Goal: Information Seeking & Learning: Understand process/instructions

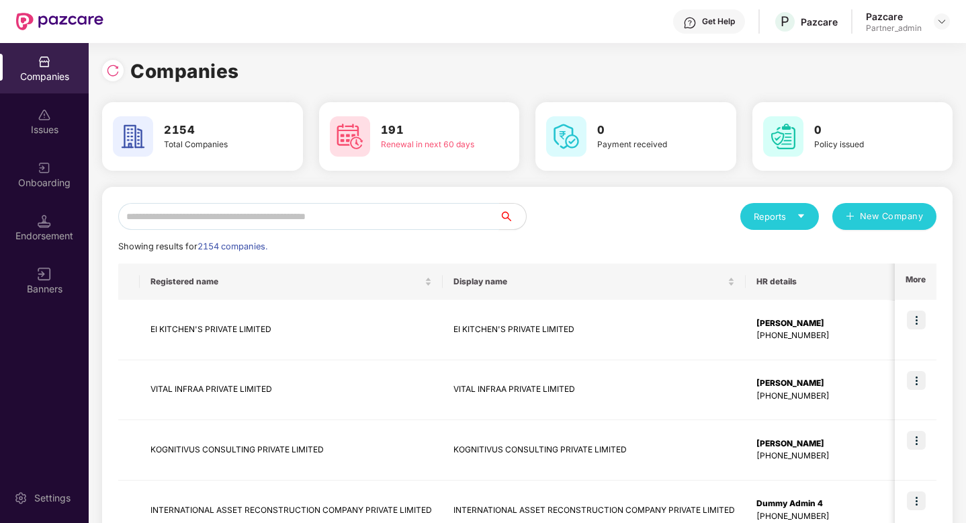
click at [235, 211] on input "text" at bounding box center [308, 216] width 381 height 27
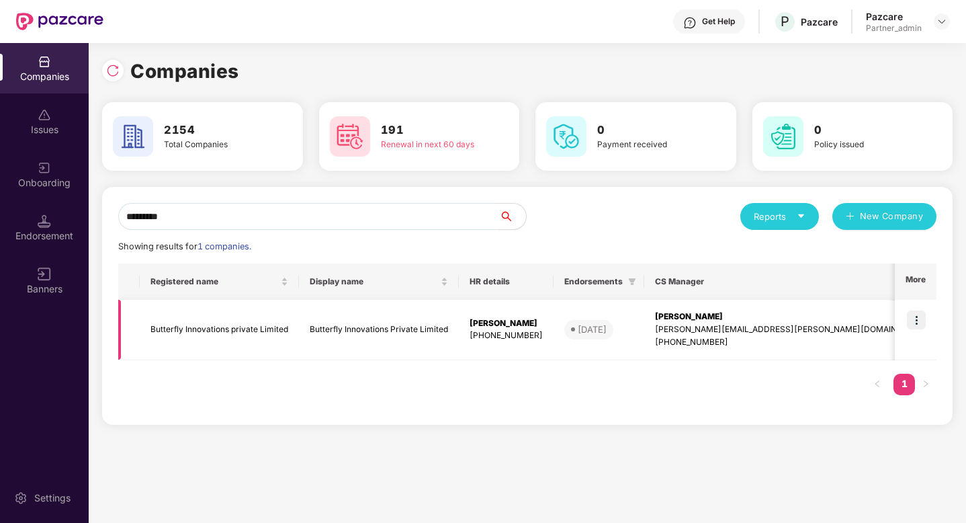
type input "*********"
click at [915, 314] on img at bounding box center [916, 319] width 19 height 19
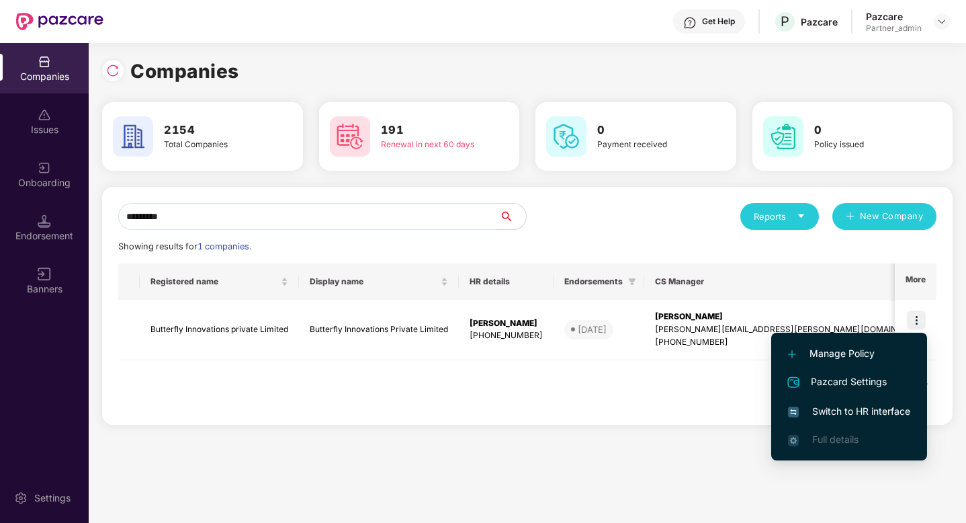
click at [864, 404] on span "Switch to HR interface" at bounding box center [849, 411] width 122 height 15
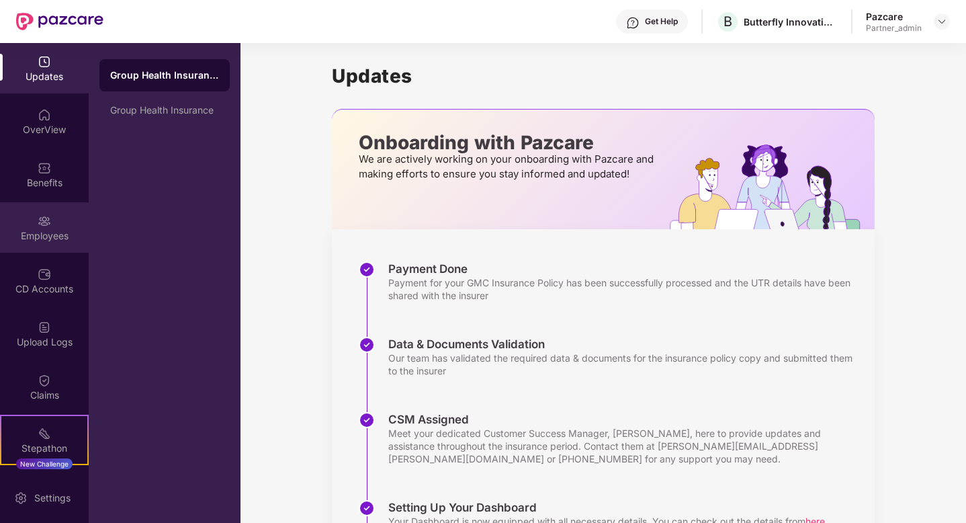
click at [52, 214] on div "Employees" at bounding box center [44, 227] width 89 height 50
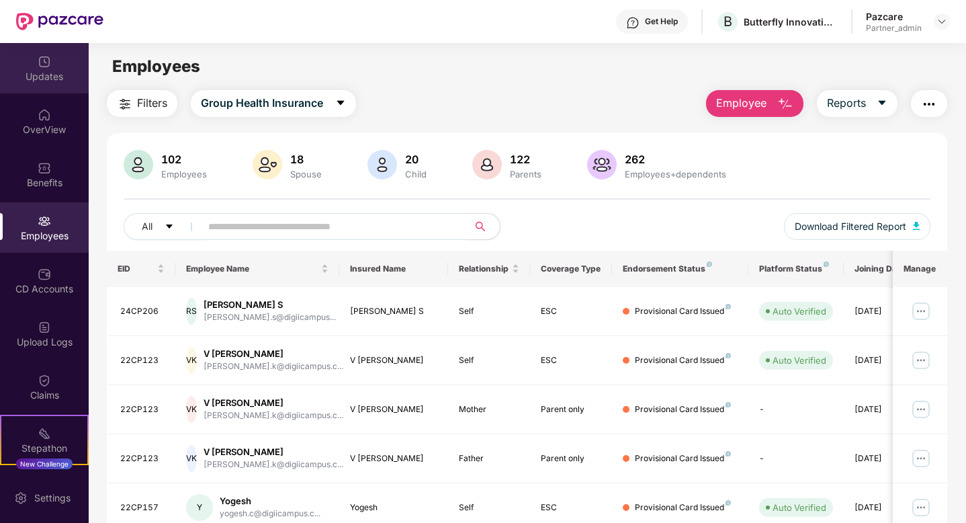
click at [42, 81] on div "Updates" at bounding box center [44, 76] width 89 height 13
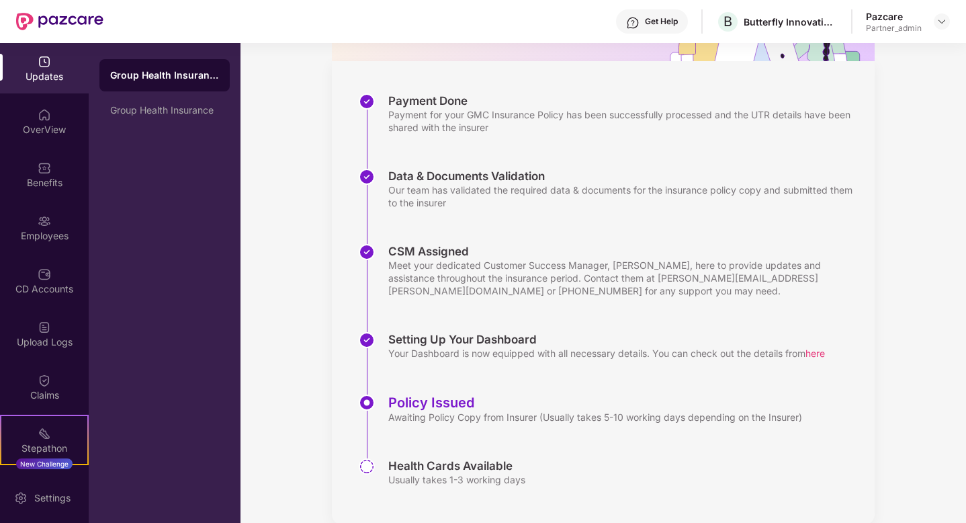
scroll to position [191, 0]
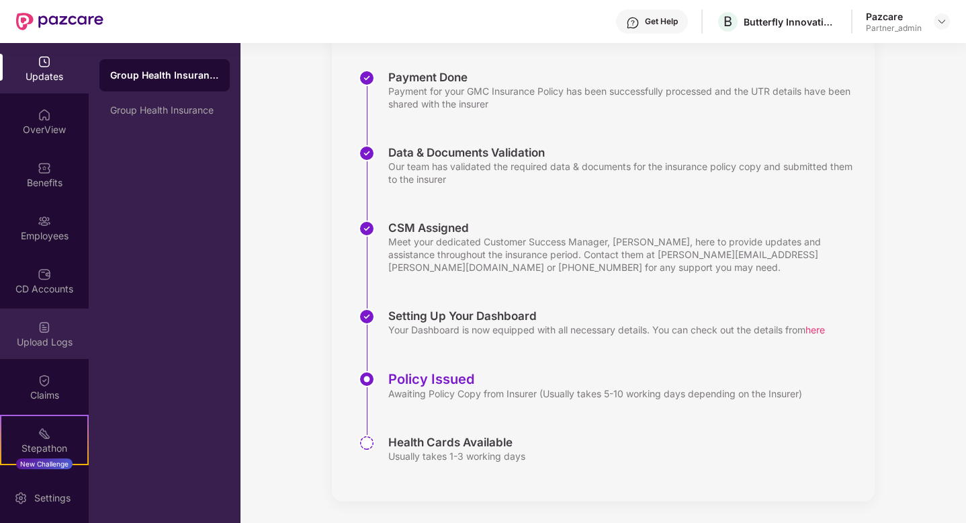
click at [50, 332] on div "Upload Logs" at bounding box center [44, 333] width 89 height 50
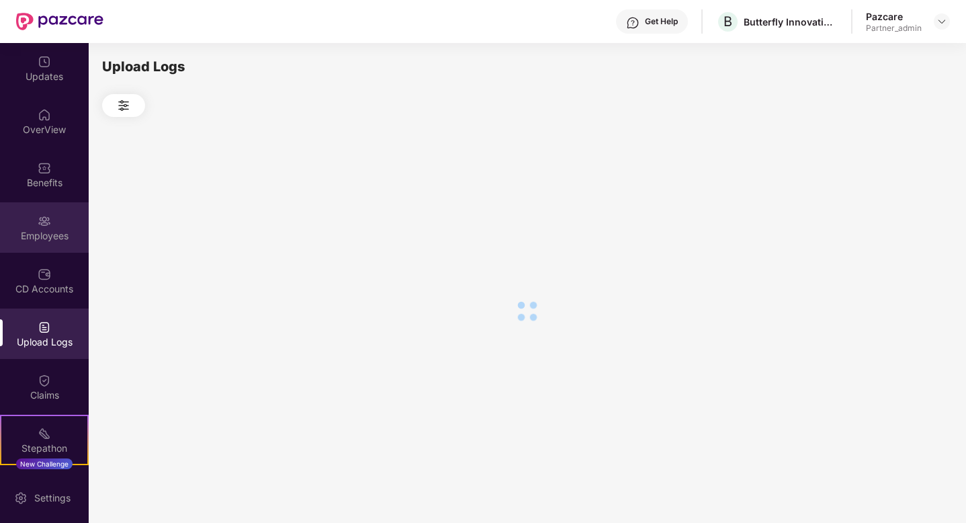
click at [57, 230] on div "Employees" at bounding box center [44, 235] width 89 height 13
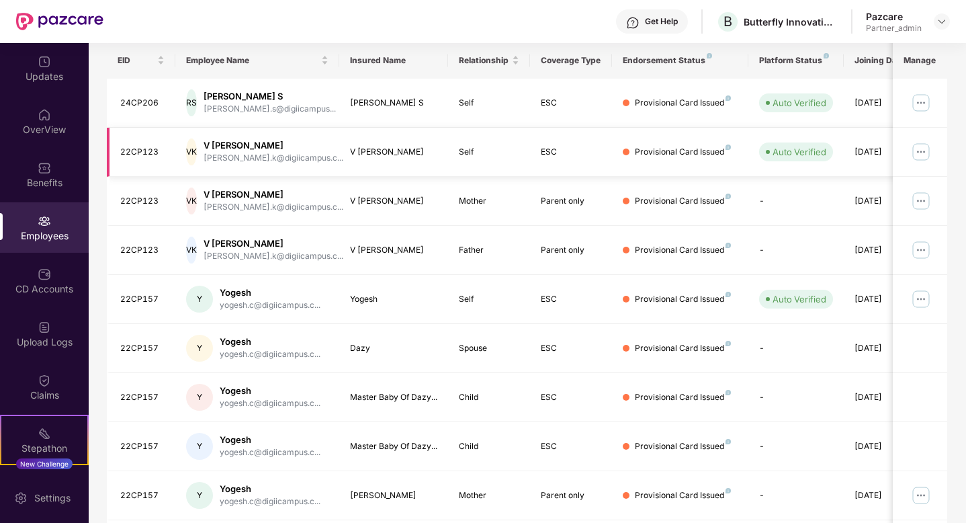
scroll to position [303, 0]
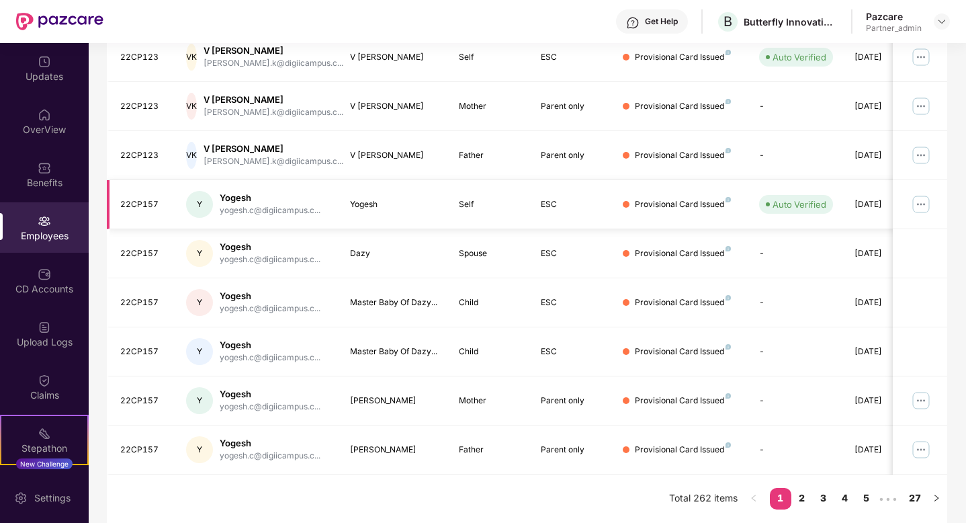
click at [920, 206] on img at bounding box center [920, 203] width 21 height 21
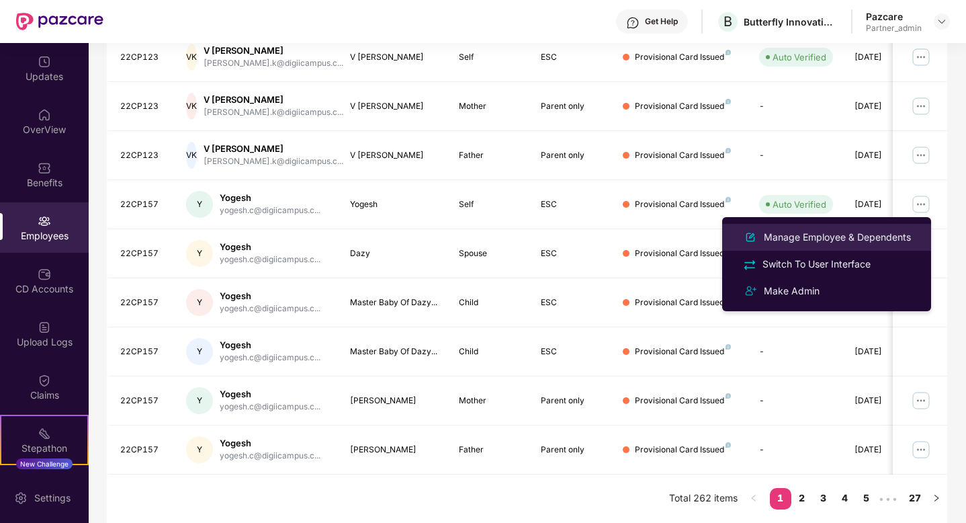
click at [836, 236] on div "Manage Employee & Dependents" at bounding box center [837, 237] width 152 height 15
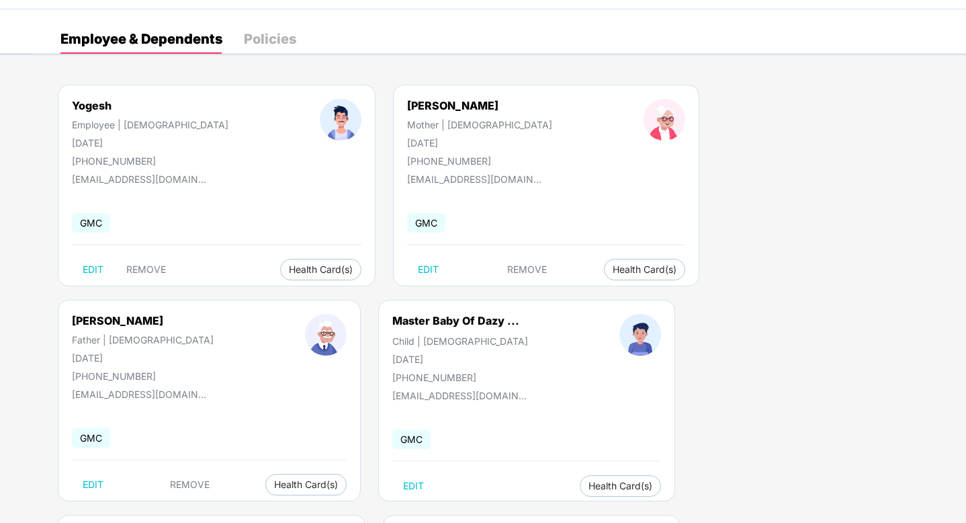
scroll to position [51, 0]
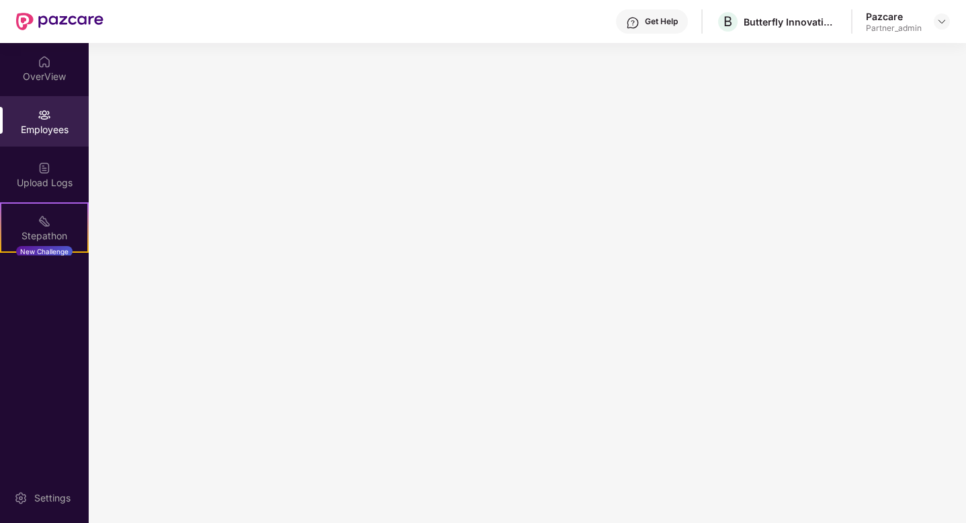
click at [47, 116] on img at bounding box center [44, 114] width 13 height 13
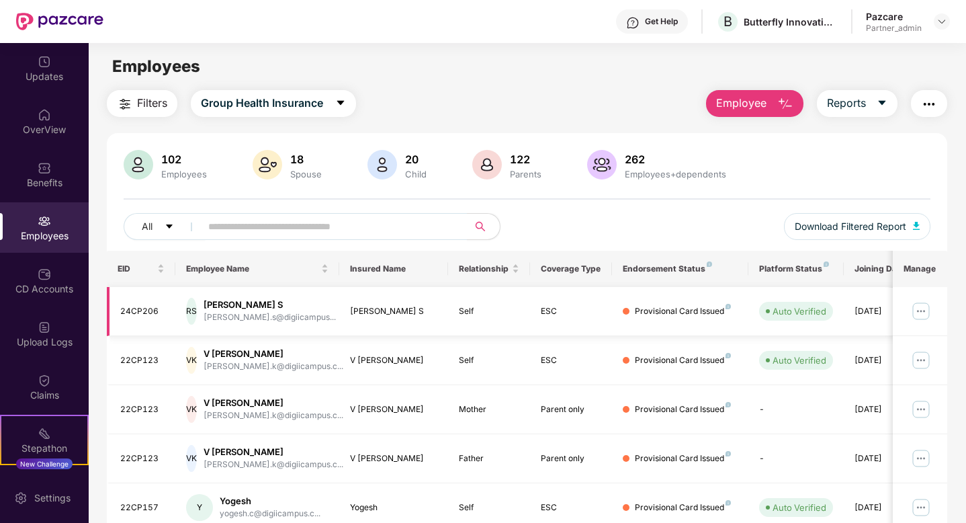
click at [913, 310] on img at bounding box center [920, 310] width 21 height 21
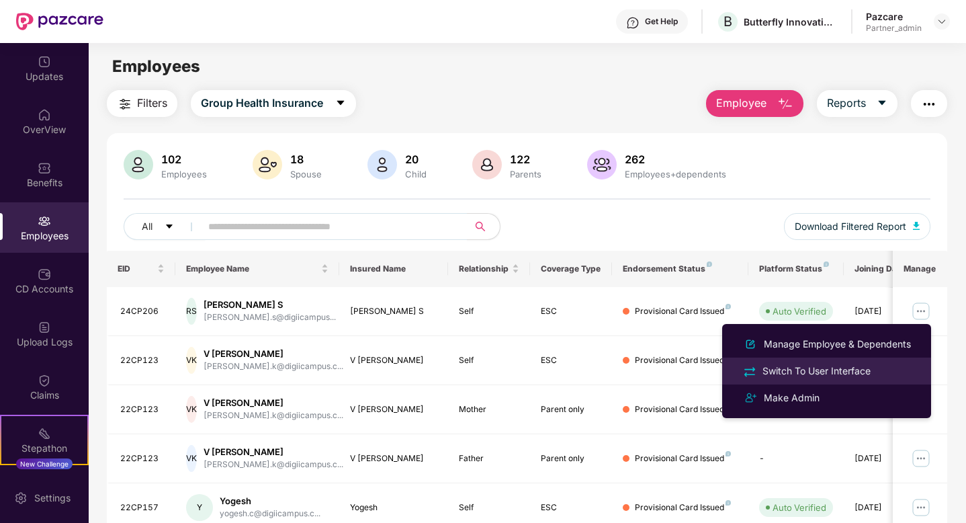
click at [840, 363] on div "Switch To User Interface" at bounding box center [817, 370] width 114 height 15
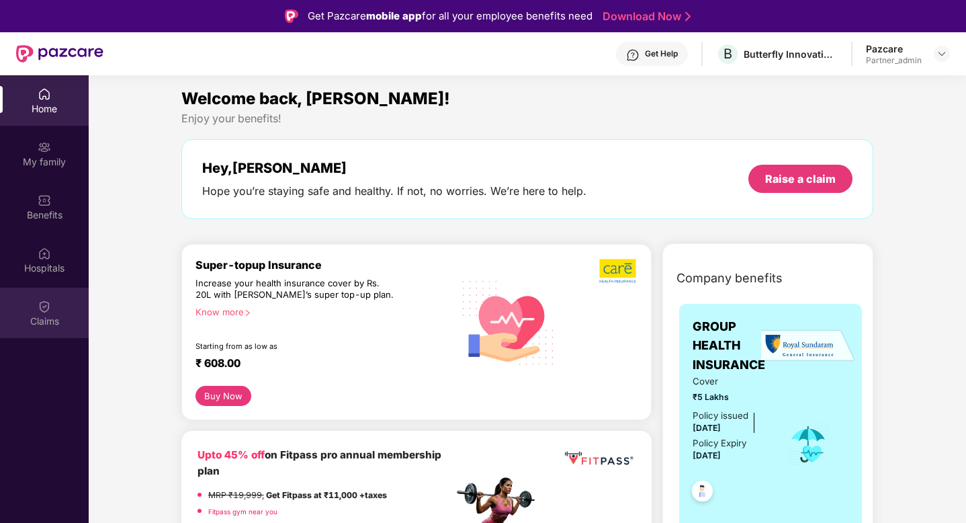
click at [48, 317] on div "Claims" at bounding box center [44, 320] width 89 height 13
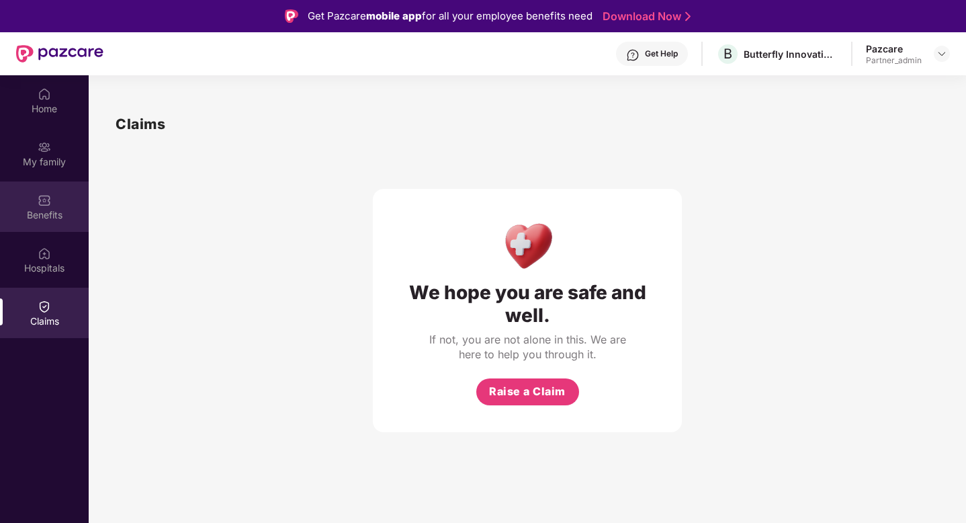
click at [46, 204] on img at bounding box center [44, 199] width 13 height 13
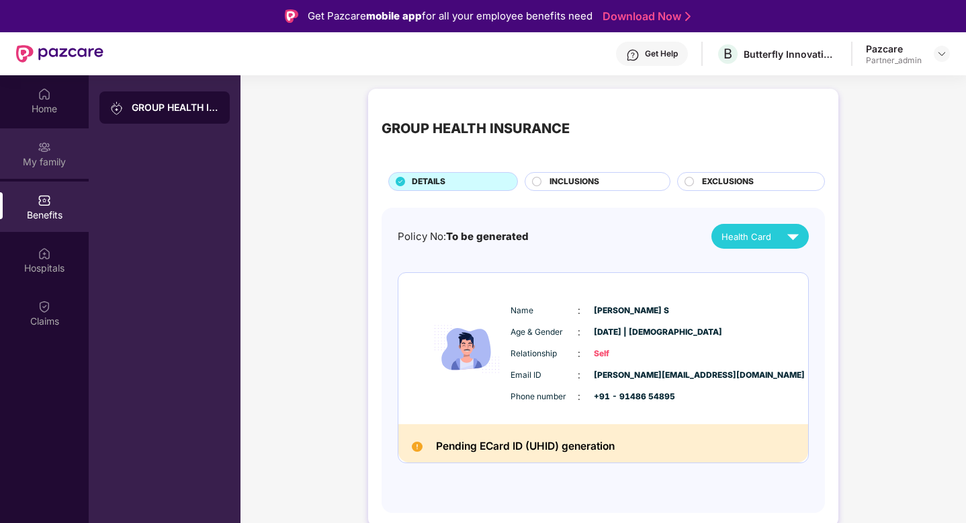
click at [52, 153] on div "My family" at bounding box center [44, 153] width 89 height 50
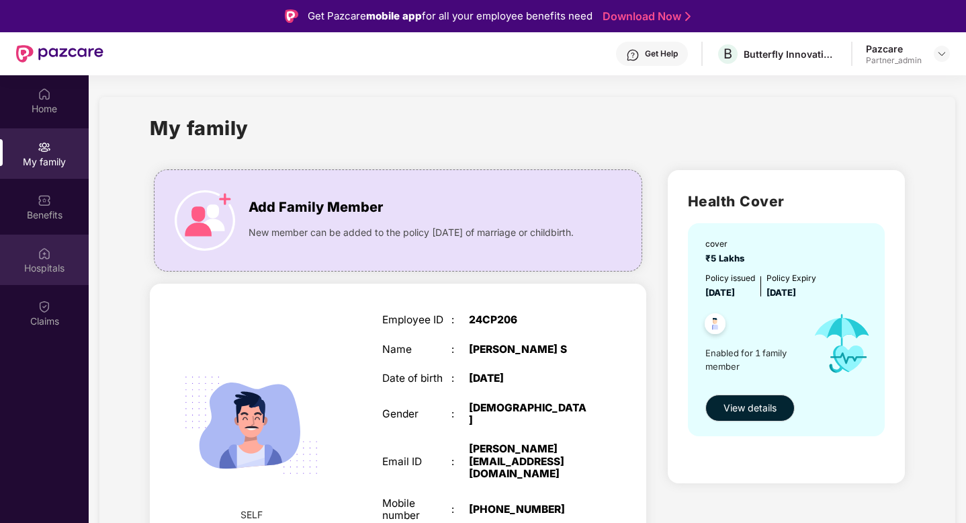
click at [48, 264] on div "Hospitals" at bounding box center [44, 267] width 89 height 13
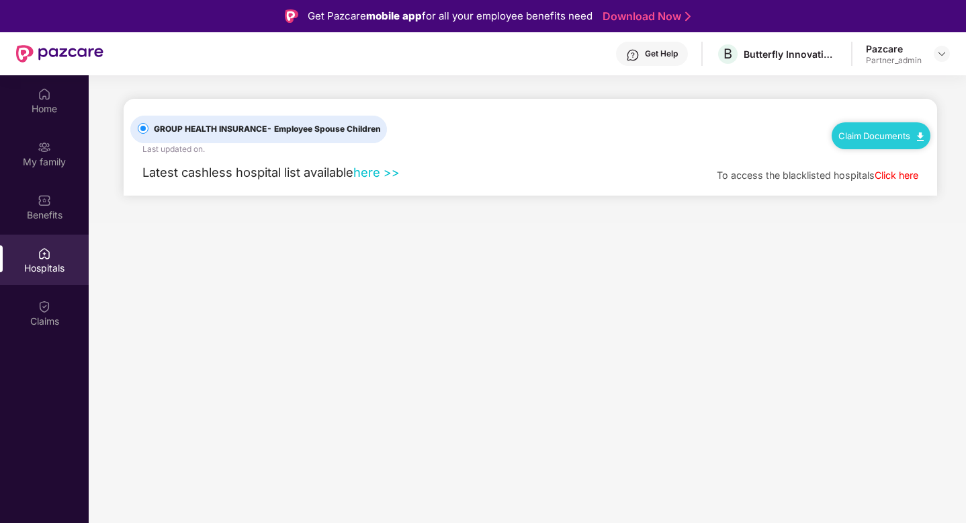
click at [912, 139] on link "Claim Documents" at bounding box center [880, 135] width 85 height 11
click at [883, 162] on link "Claim Form" at bounding box center [886, 158] width 87 height 29
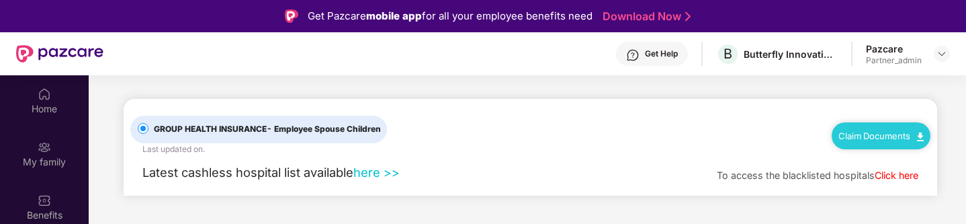
click at [885, 138] on link "Claim Documents" at bounding box center [880, 135] width 85 height 11
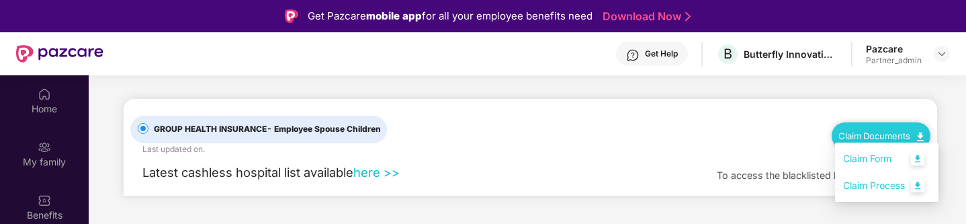
click at [882, 163] on link "Claim Form" at bounding box center [886, 158] width 87 height 29
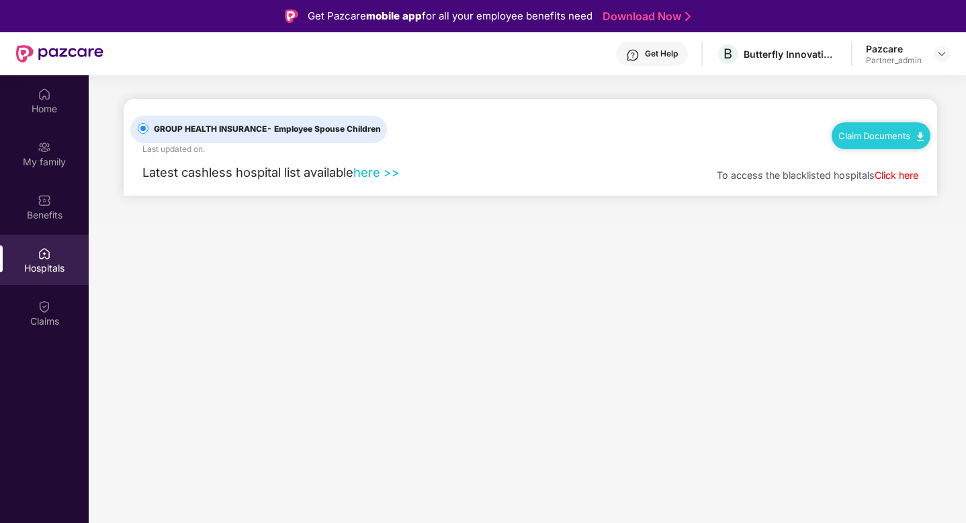
click at [895, 123] on div "Claim Documents" at bounding box center [881, 135] width 99 height 27
click at [895, 132] on link "Claim Documents" at bounding box center [880, 135] width 85 height 11
click at [877, 185] on link "Claim Process" at bounding box center [886, 185] width 87 height 29
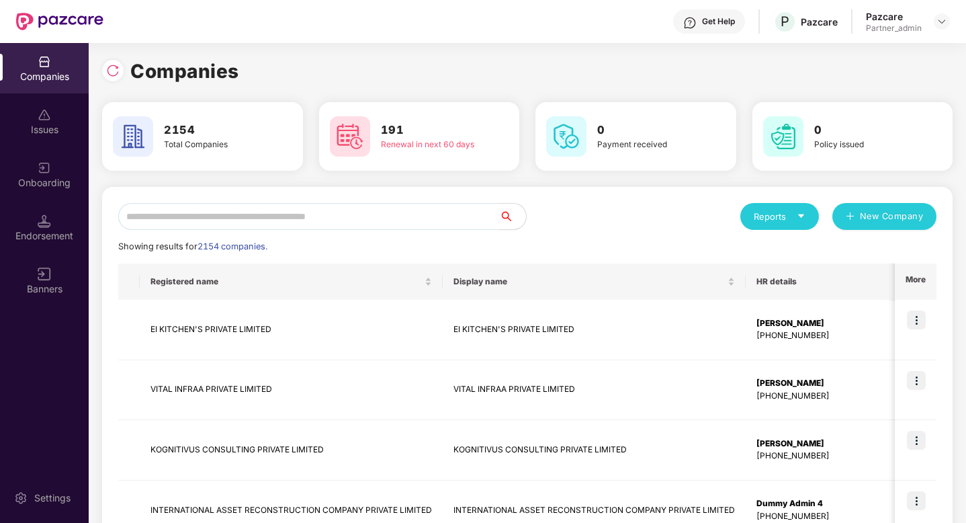
click at [293, 210] on input "text" at bounding box center [308, 216] width 381 height 27
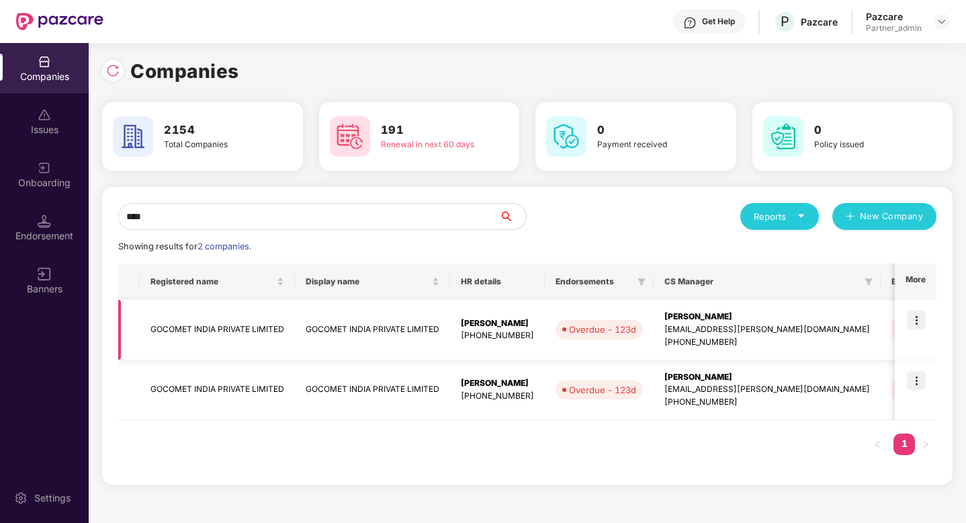
type input "****"
click at [920, 322] on img at bounding box center [916, 319] width 19 height 19
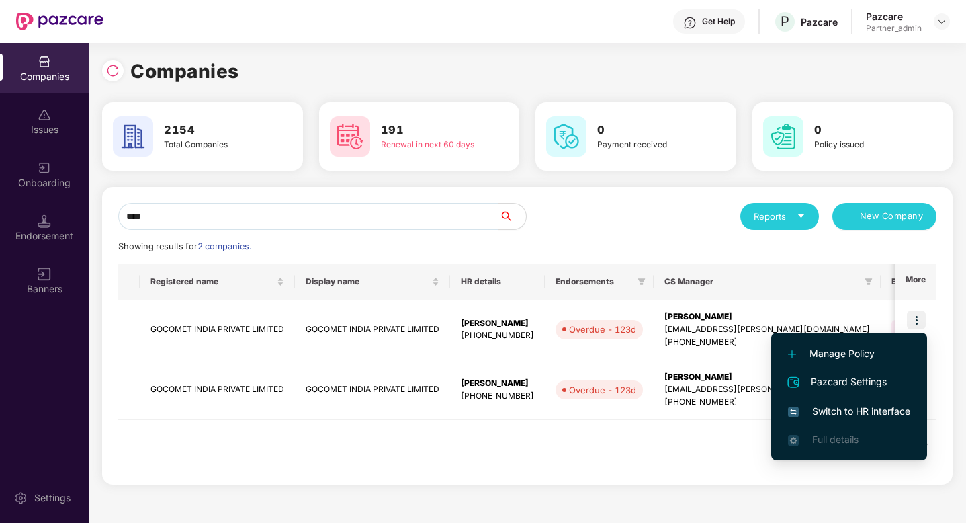
click at [872, 410] on span "Switch to HR interface" at bounding box center [849, 411] width 122 height 15
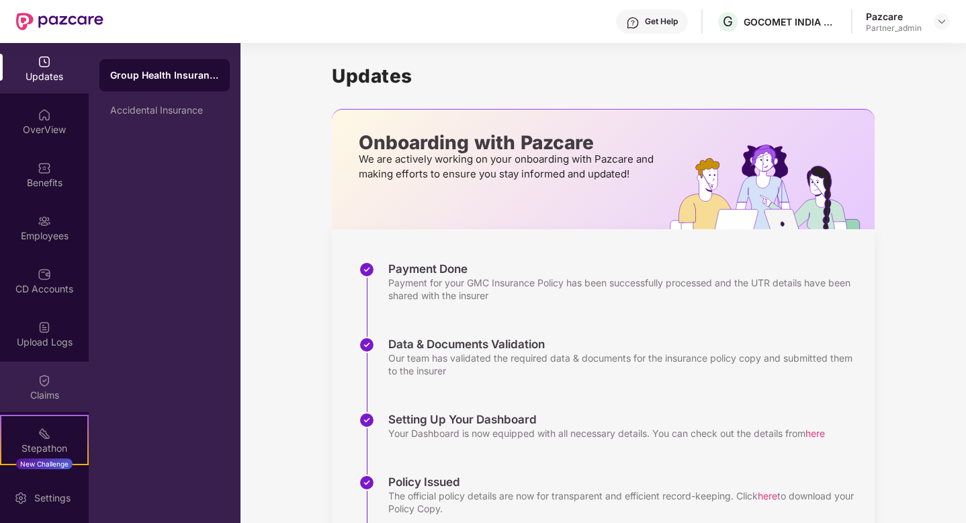
click at [49, 380] on div "Claims" at bounding box center [44, 386] width 89 height 50
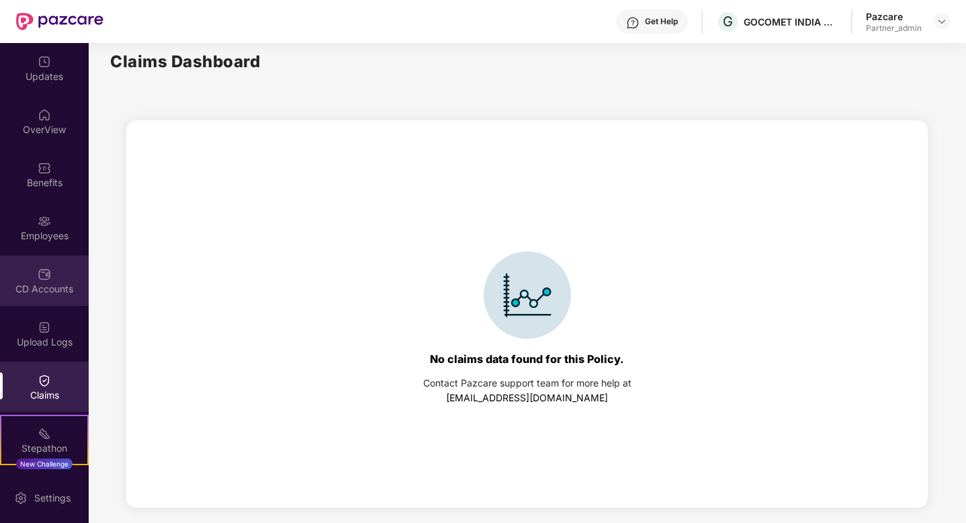
click at [45, 278] on img at bounding box center [44, 273] width 13 height 13
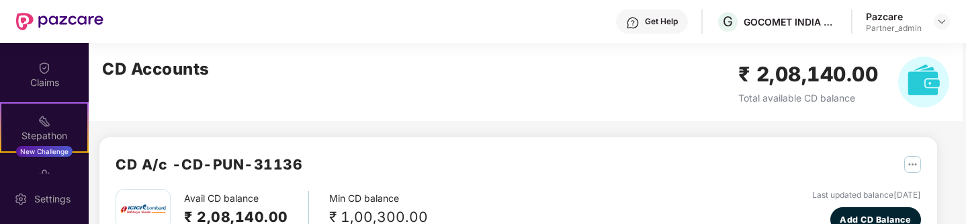
scroll to position [275, 0]
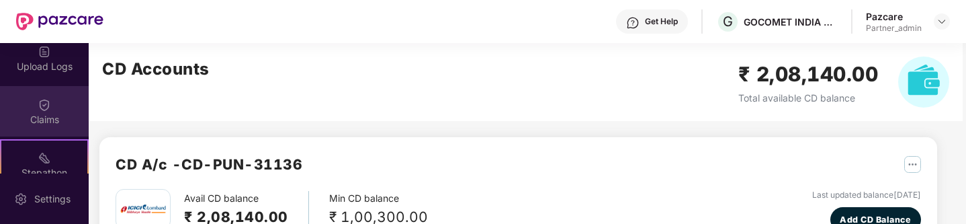
click at [42, 120] on div "Claims" at bounding box center [44, 119] width 89 height 13
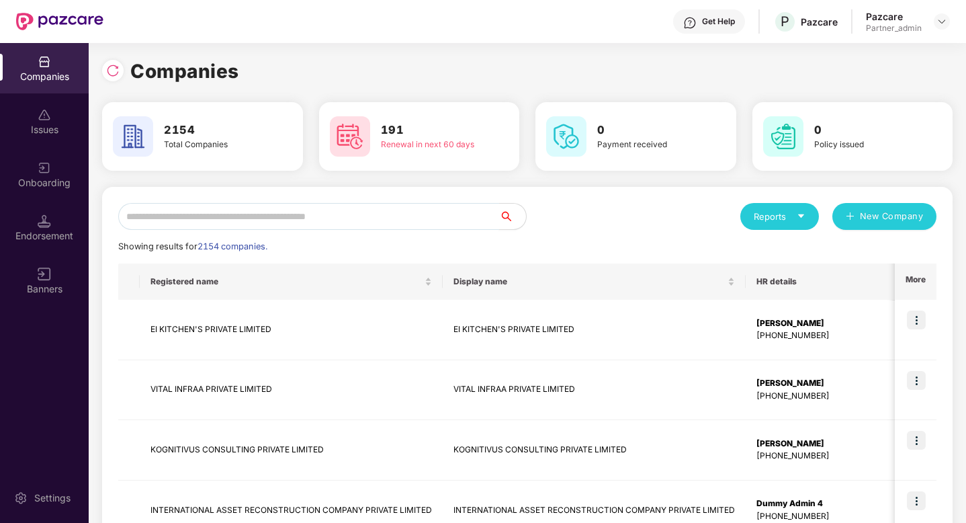
click at [199, 212] on input "text" at bounding box center [308, 216] width 381 height 27
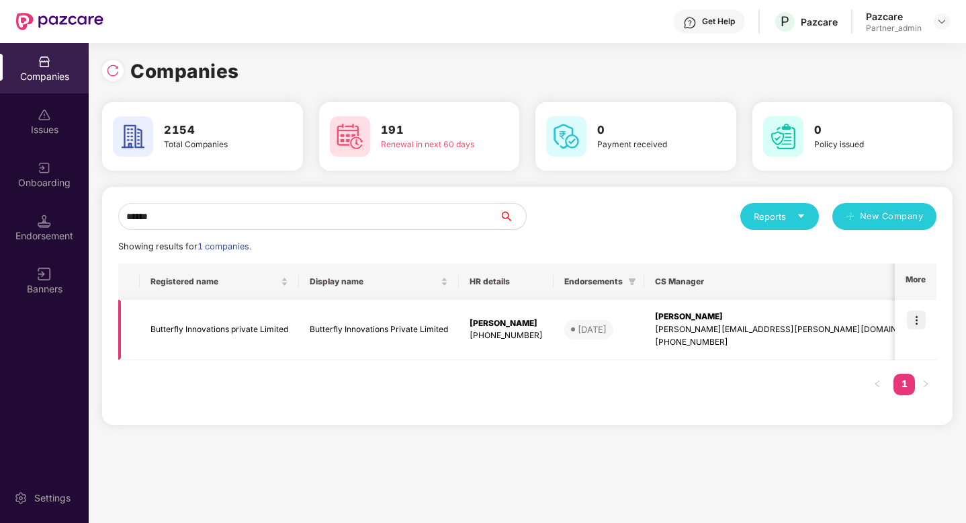
type input "******"
click at [920, 319] on img at bounding box center [916, 319] width 19 height 19
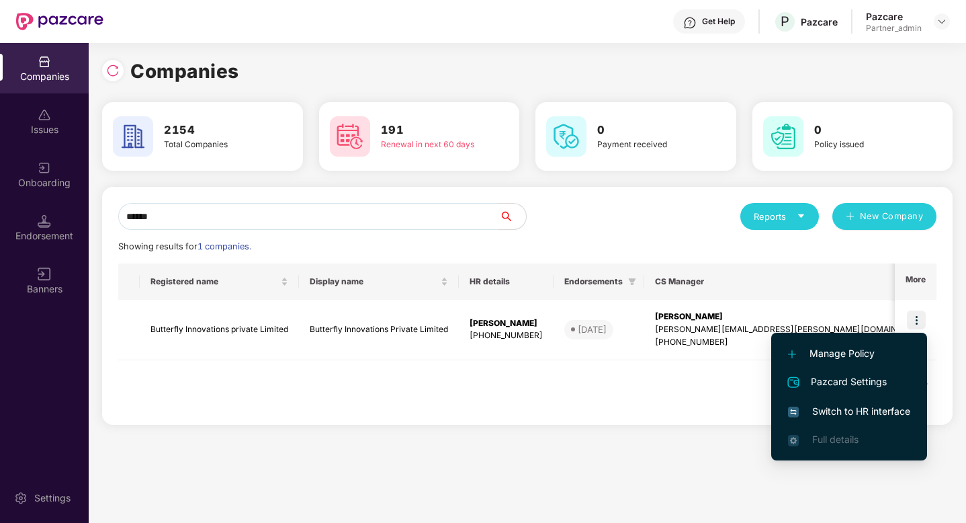
click at [830, 410] on span "Switch to HR interface" at bounding box center [849, 411] width 122 height 15
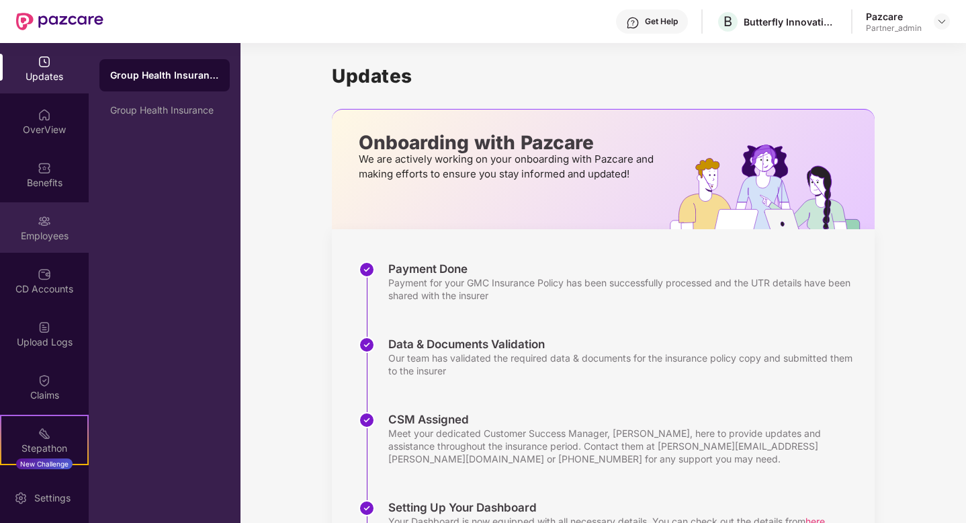
click at [58, 234] on div "Employees" at bounding box center [44, 235] width 89 height 13
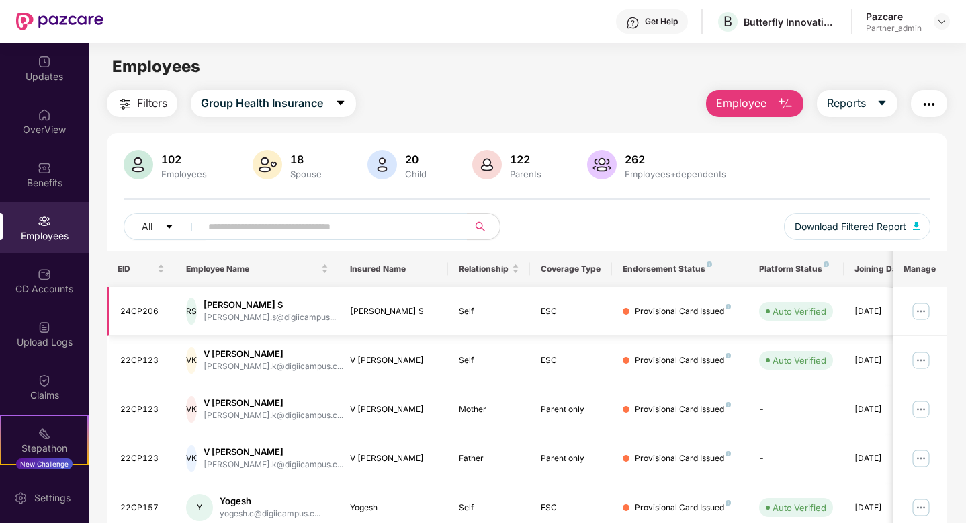
click at [917, 310] on img at bounding box center [920, 310] width 21 height 21
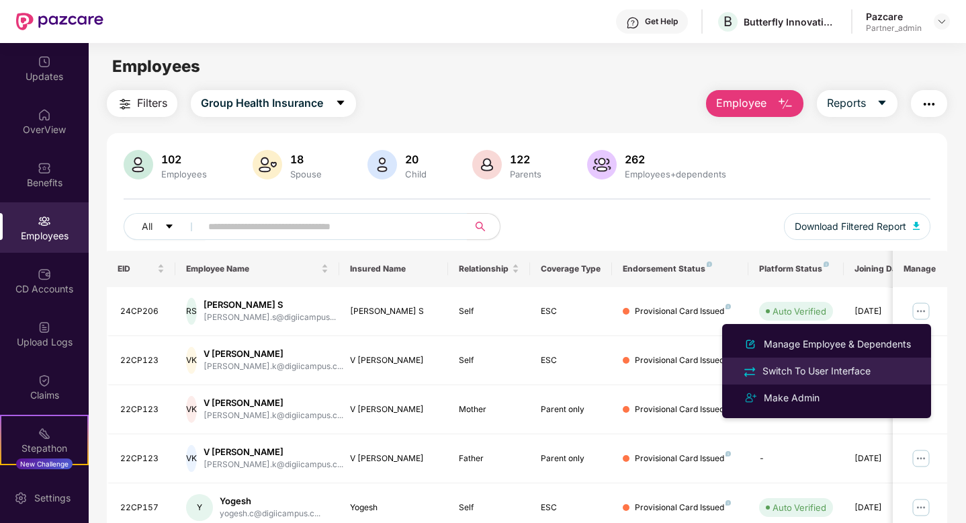
click at [852, 376] on div "Switch To User Interface" at bounding box center [817, 370] width 114 height 15
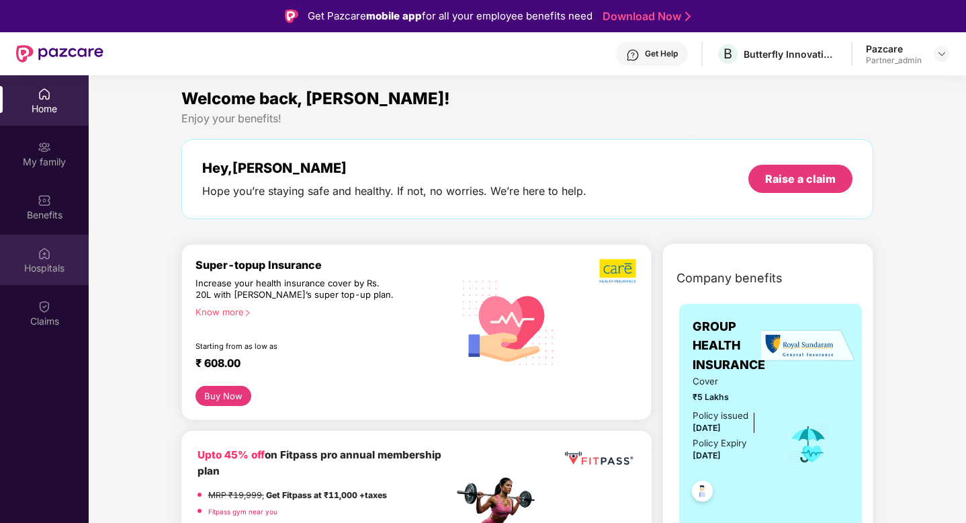
click at [62, 252] on div "Hospitals" at bounding box center [44, 259] width 89 height 50
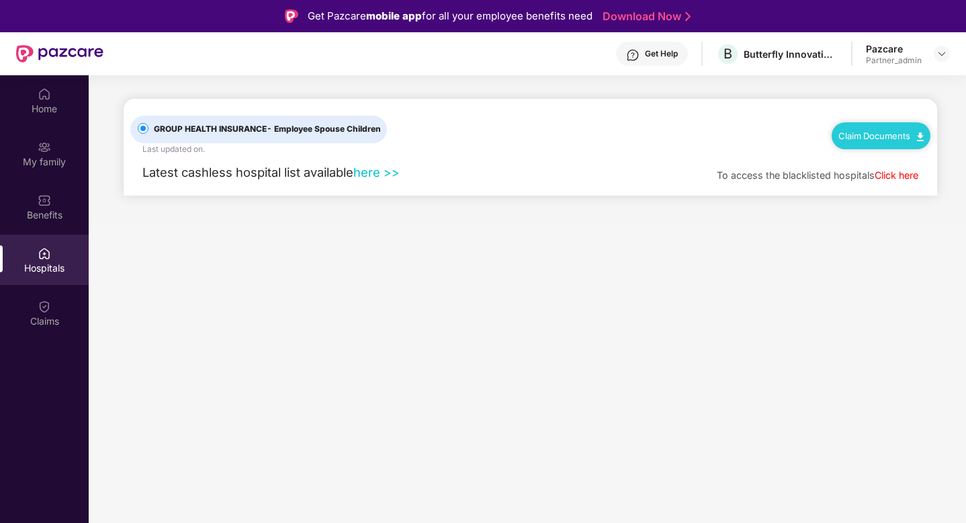
click at [905, 134] on link "Claim Documents" at bounding box center [880, 135] width 85 height 11
click at [894, 159] on link "Claim Form" at bounding box center [886, 158] width 87 height 29
